Goal: Check status: Check status

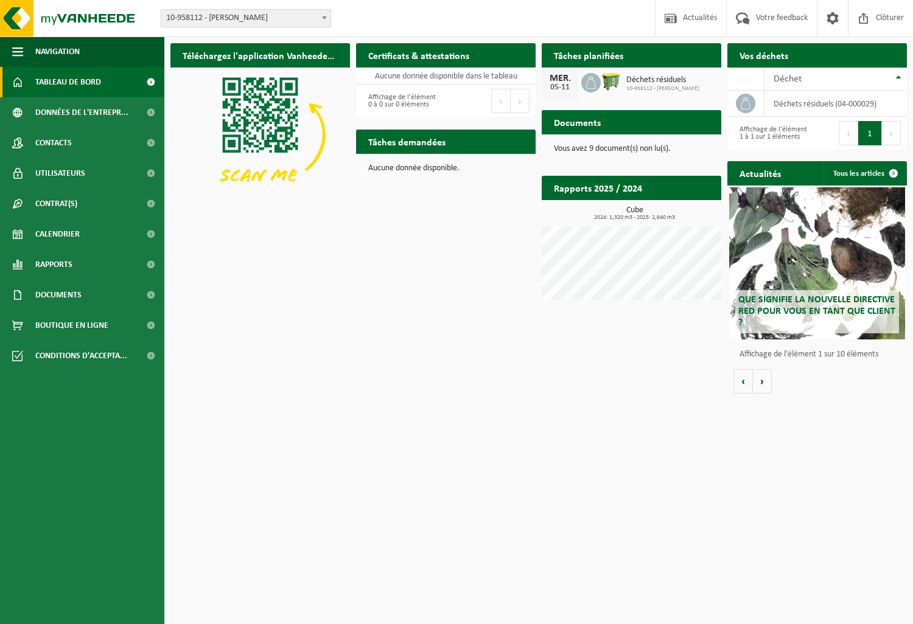
click at [590, 153] on p "Vous avez 9 document(s) non lu(s)." at bounding box center [631, 149] width 155 height 9
click at [149, 227] on span at bounding box center [150, 234] width 27 height 30
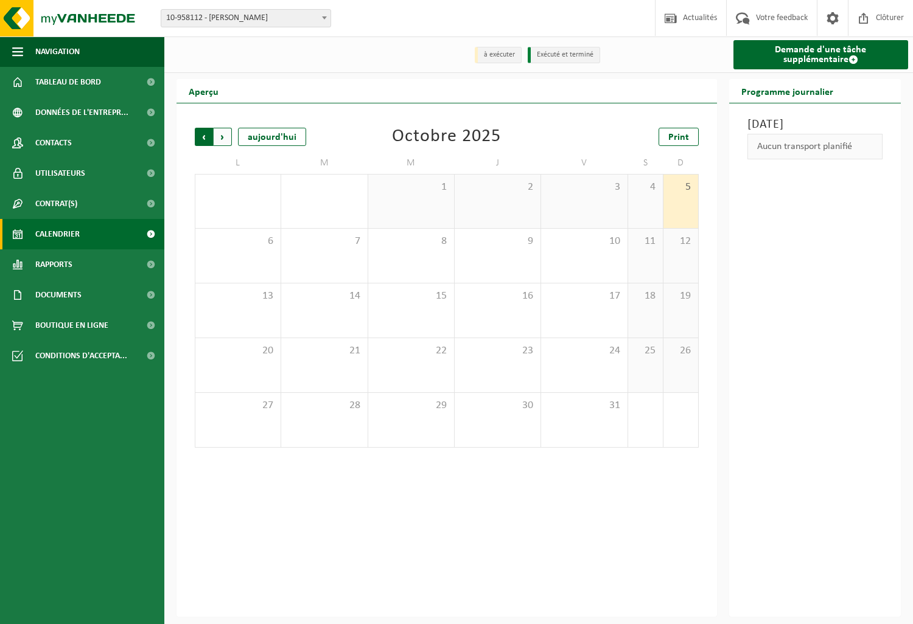
click at [225, 139] on span "Suivant" at bounding box center [223, 137] width 18 height 18
click at [203, 136] on span "Précédent" at bounding box center [204, 137] width 18 height 18
click at [205, 133] on span "Précédent" at bounding box center [204, 137] width 18 height 18
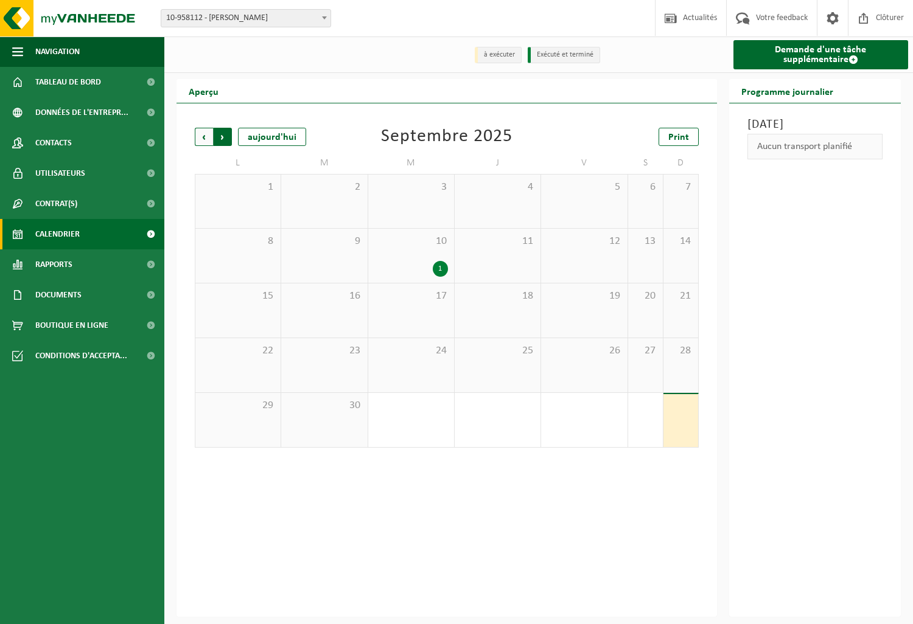
click at [207, 136] on span "Précédent" at bounding box center [204, 137] width 18 height 18
click at [203, 137] on span "Précédent" at bounding box center [204, 137] width 18 height 18
click at [204, 135] on span "Précédent" at bounding box center [204, 137] width 18 height 18
click at [207, 131] on span "Précédent" at bounding box center [204, 137] width 18 height 18
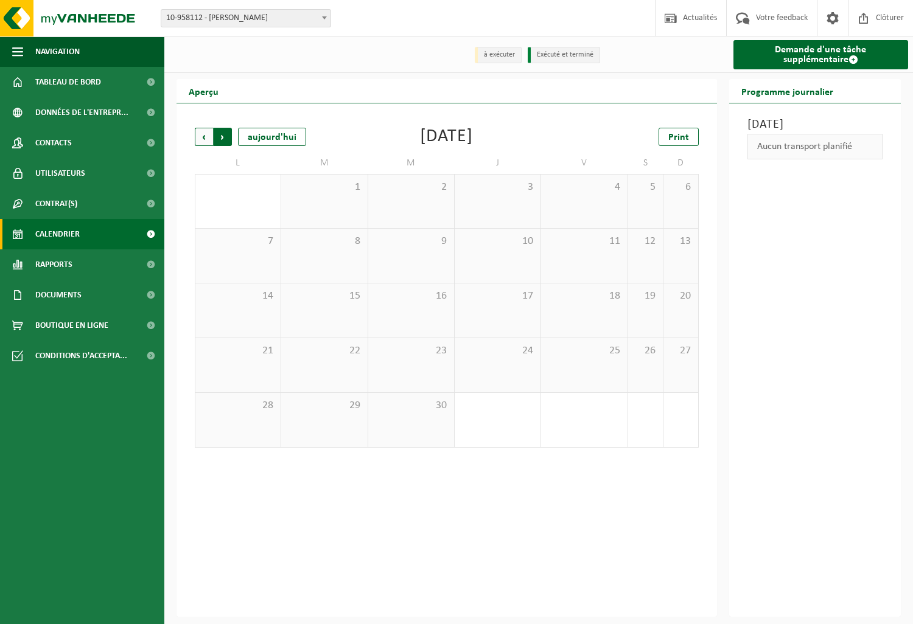
click at [207, 131] on span "Précédent" at bounding box center [204, 137] width 18 height 18
click at [227, 138] on span "Suivant" at bounding box center [223, 137] width 18 height 18
click at [229, 136] on span "Suivant" at bounding box center [223, 137] width 18 height 18
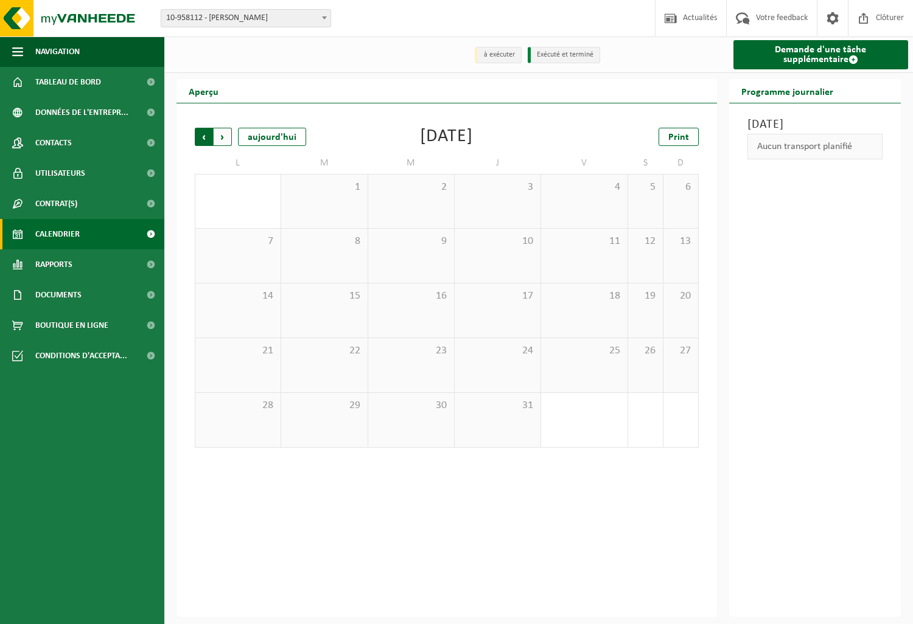
click at [228, 135] on span "Suivant" at bounding box center [223, 137] width 18 height 18
click at [219, 139] on span "Suivant" at bounding box center [223, 137] width 18 height 18
